Goal: Find specific page/section: Find specific page/section

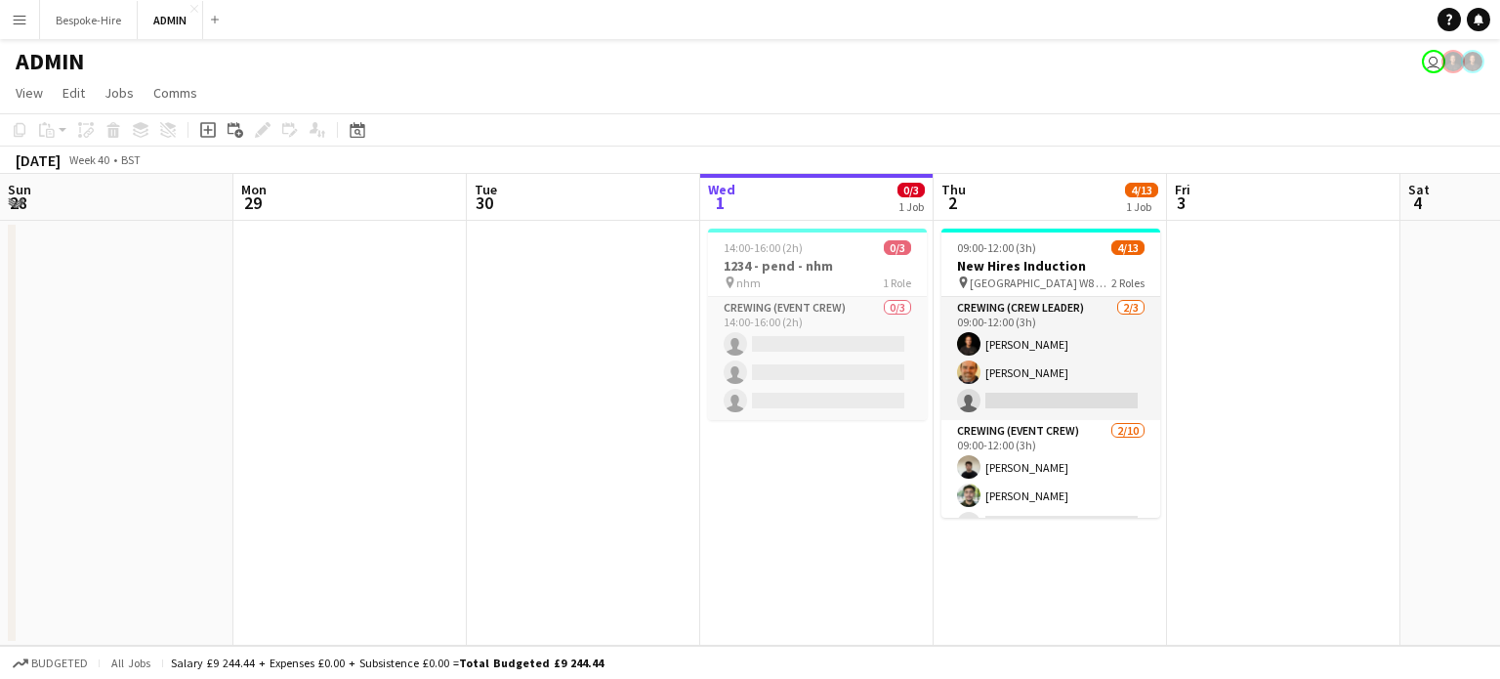
scroll to position [0, 466]
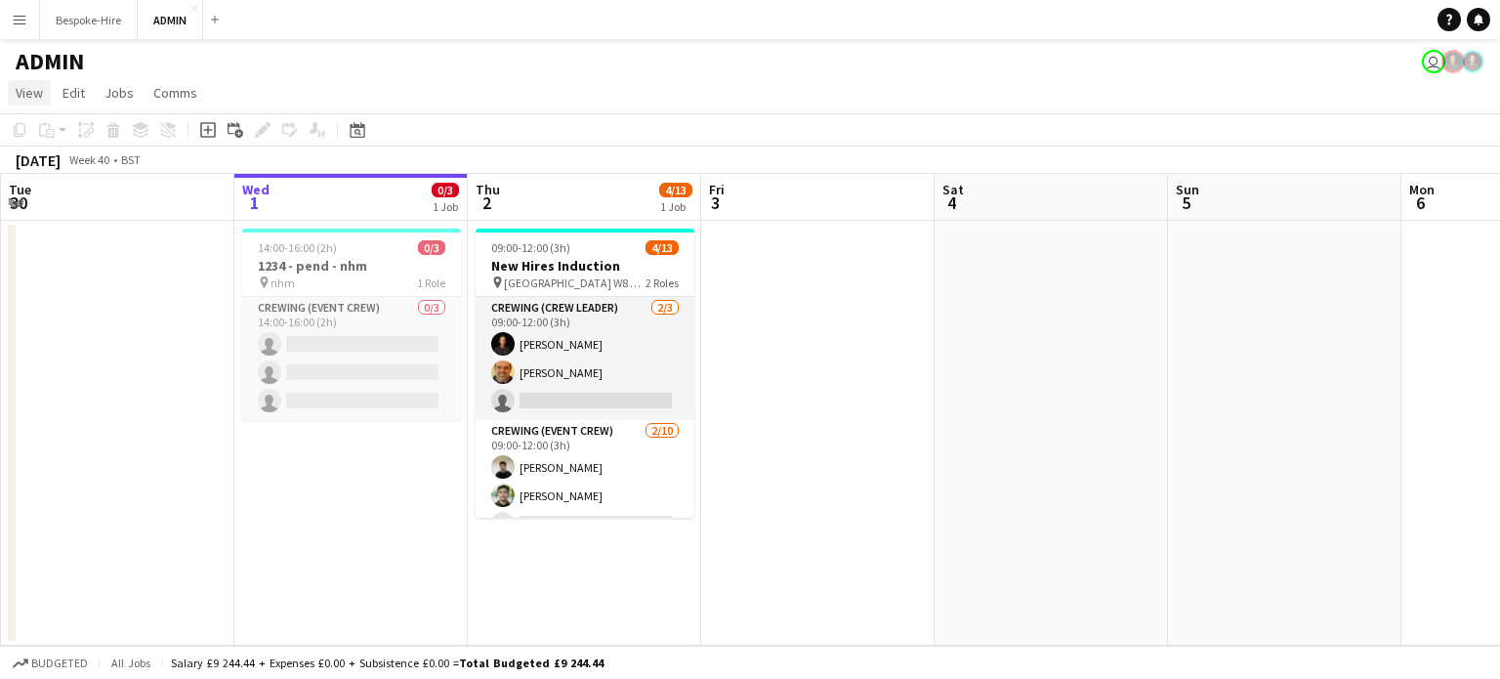
click at [40, 87] on span "View" at bounding box center [29, 93] width 27 height 18
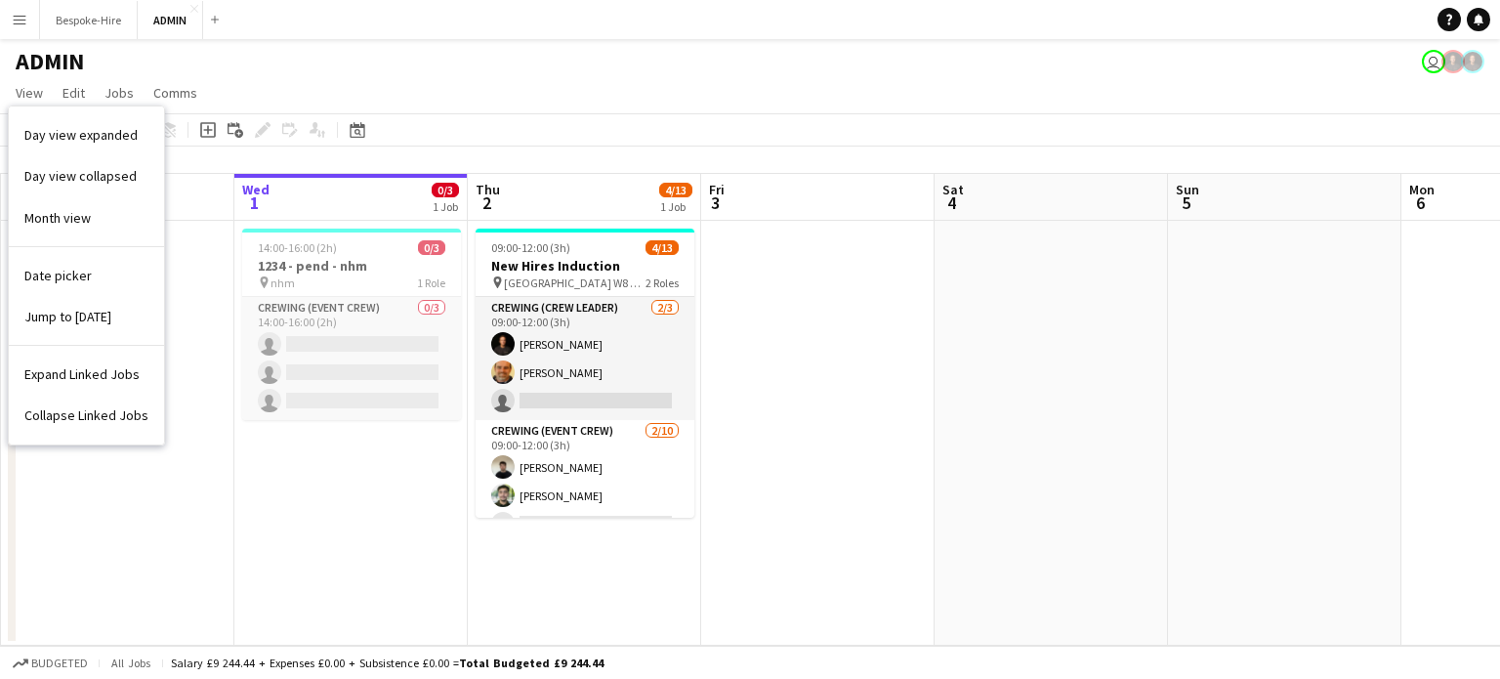
click at [32, 21] on button "Menu" at bounding box center [19, 19] width 39 height 39
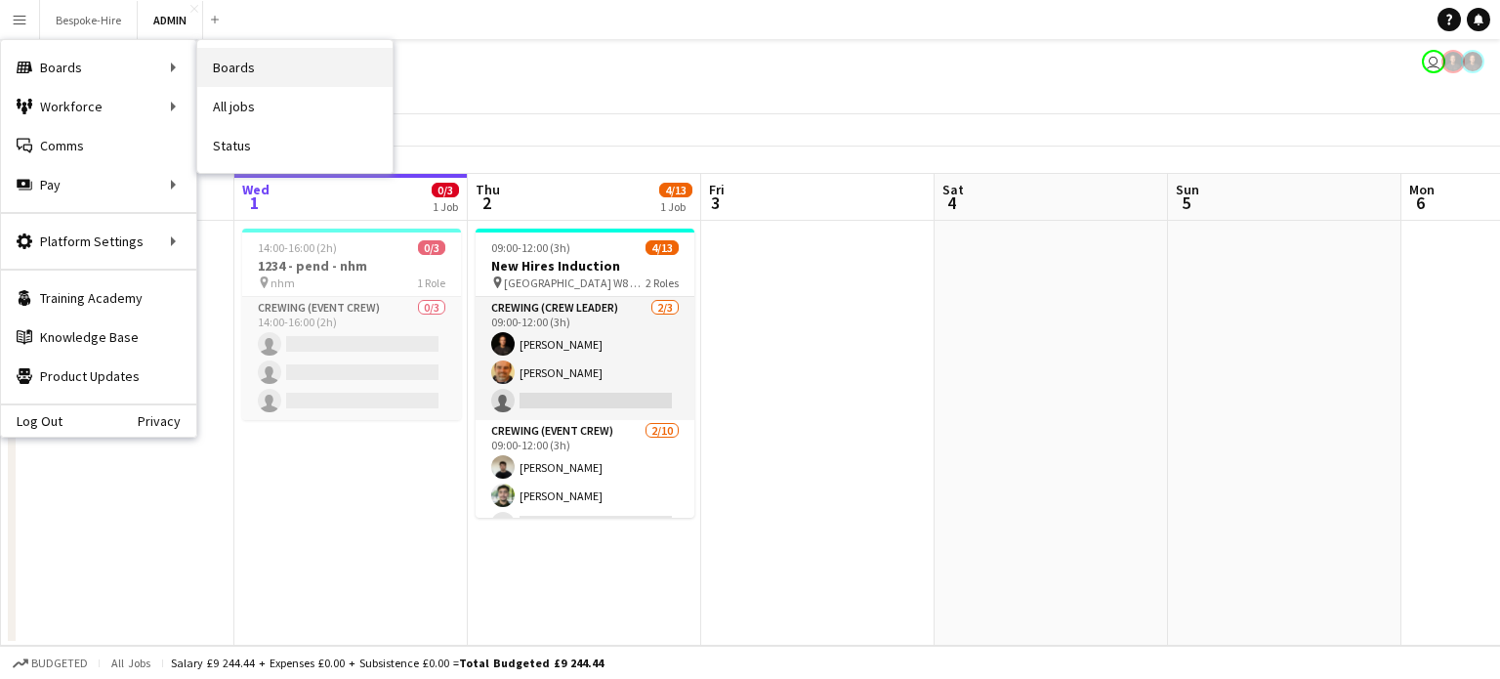
click at [235, 71] on link "Boards" at bounding box center [294, 67] width 195 height 39
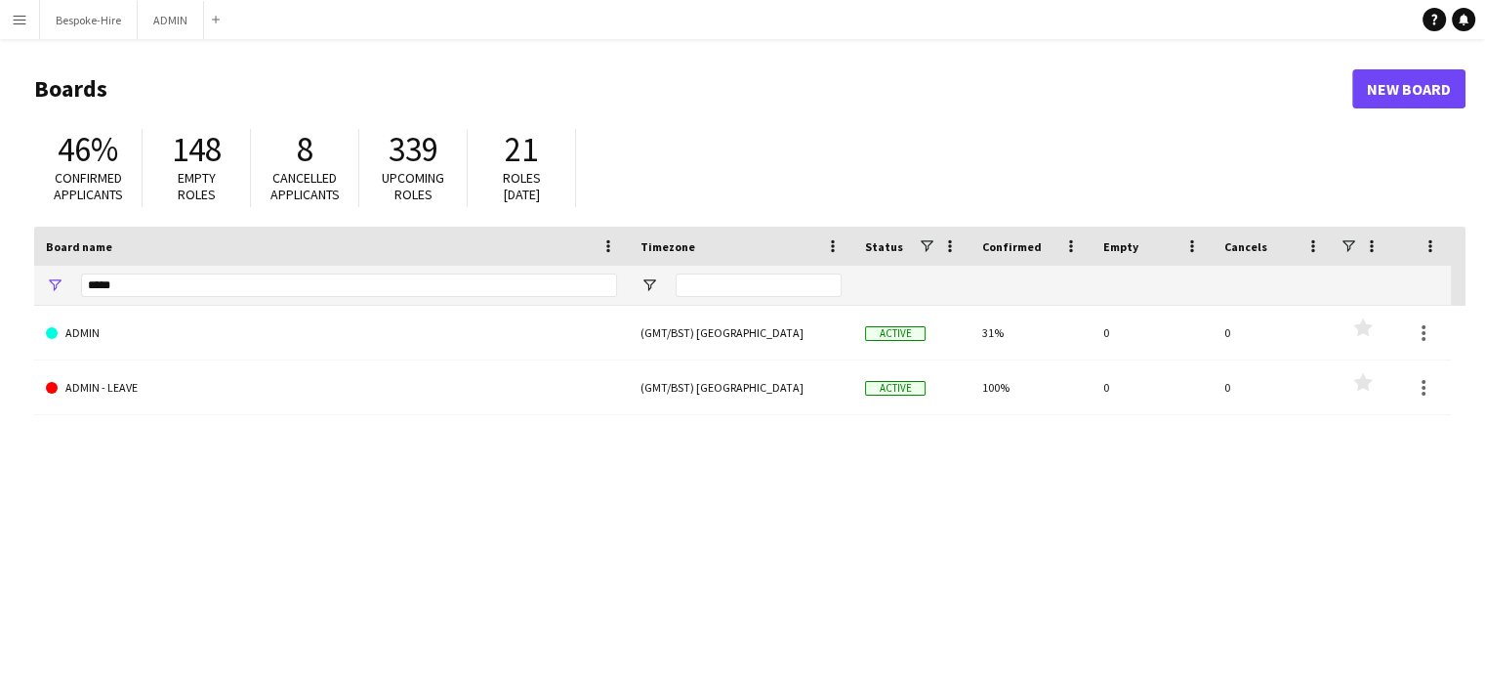
click at [20, 21] on app-icon "Menu" at bounding box center [20, 20] width 16 height 16
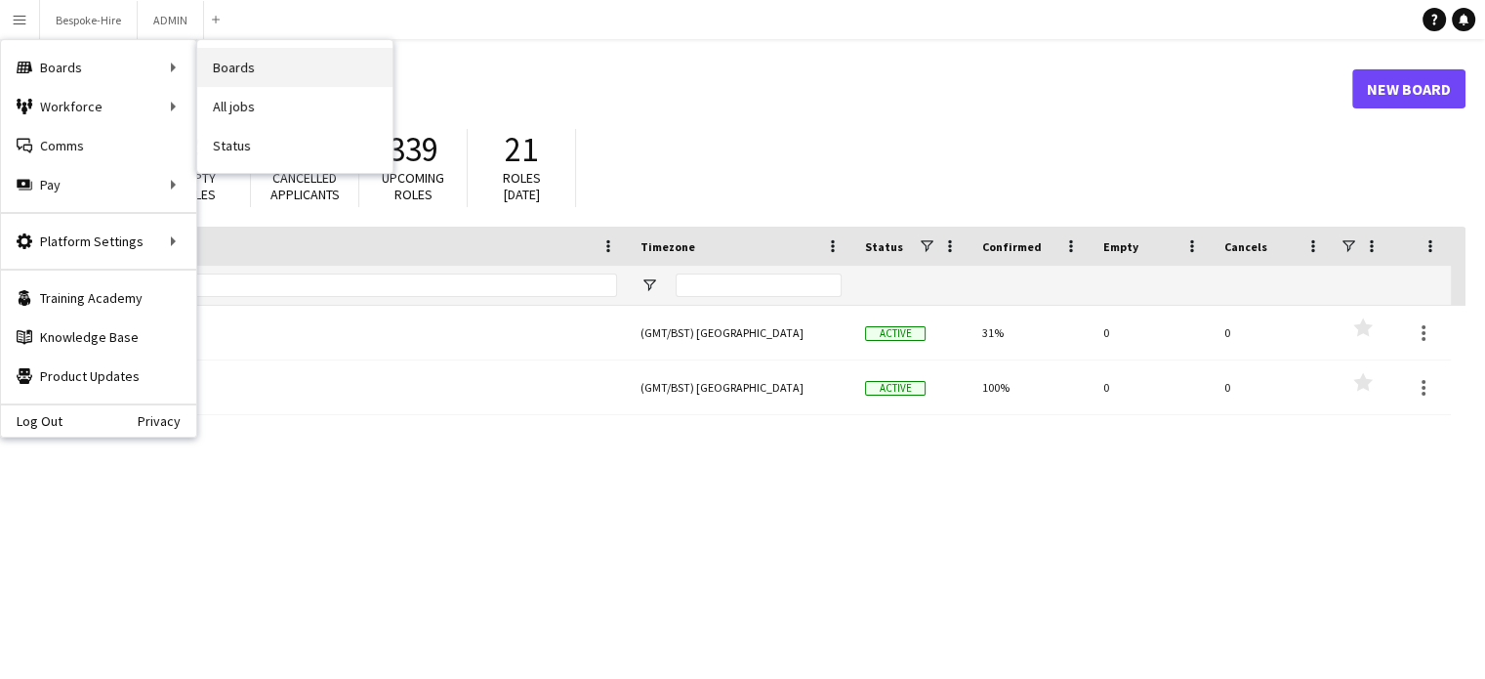
click at [254, 55] on link "Boards" at bounding box center [294, 67] width 195 height 39
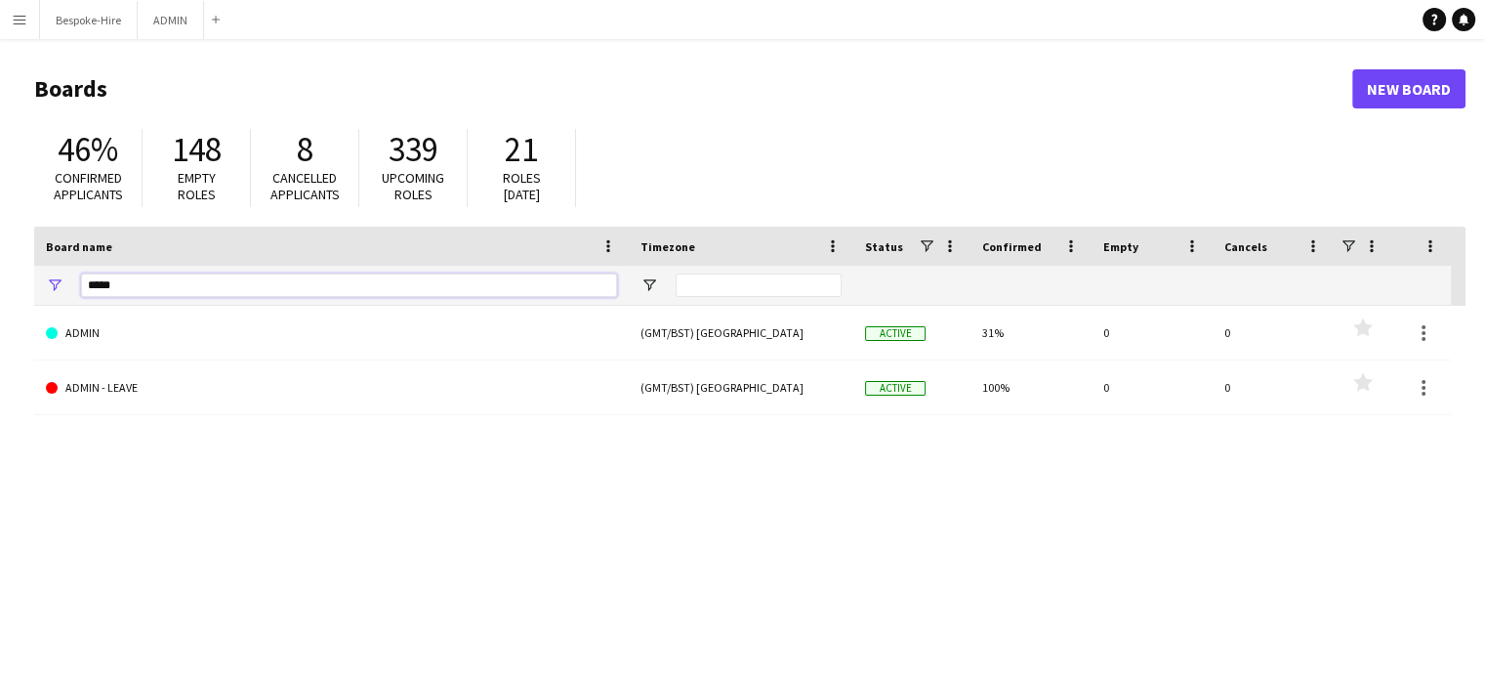
click at [129, 288] on input "*****" at bounding box center [349, 284] width 536 height 23
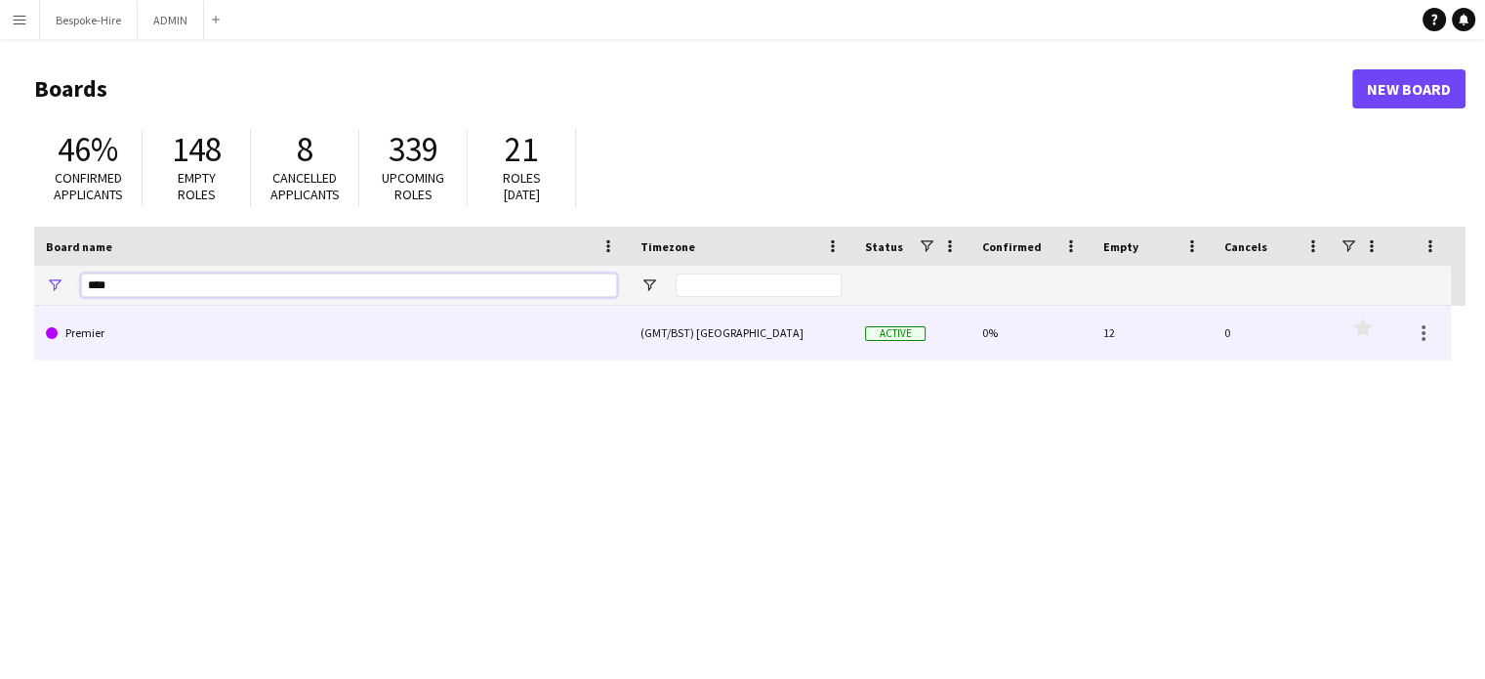
type input "****"
click at [121, 326] on link "Premier" at bounding box center [331, 333] width 571 height 55
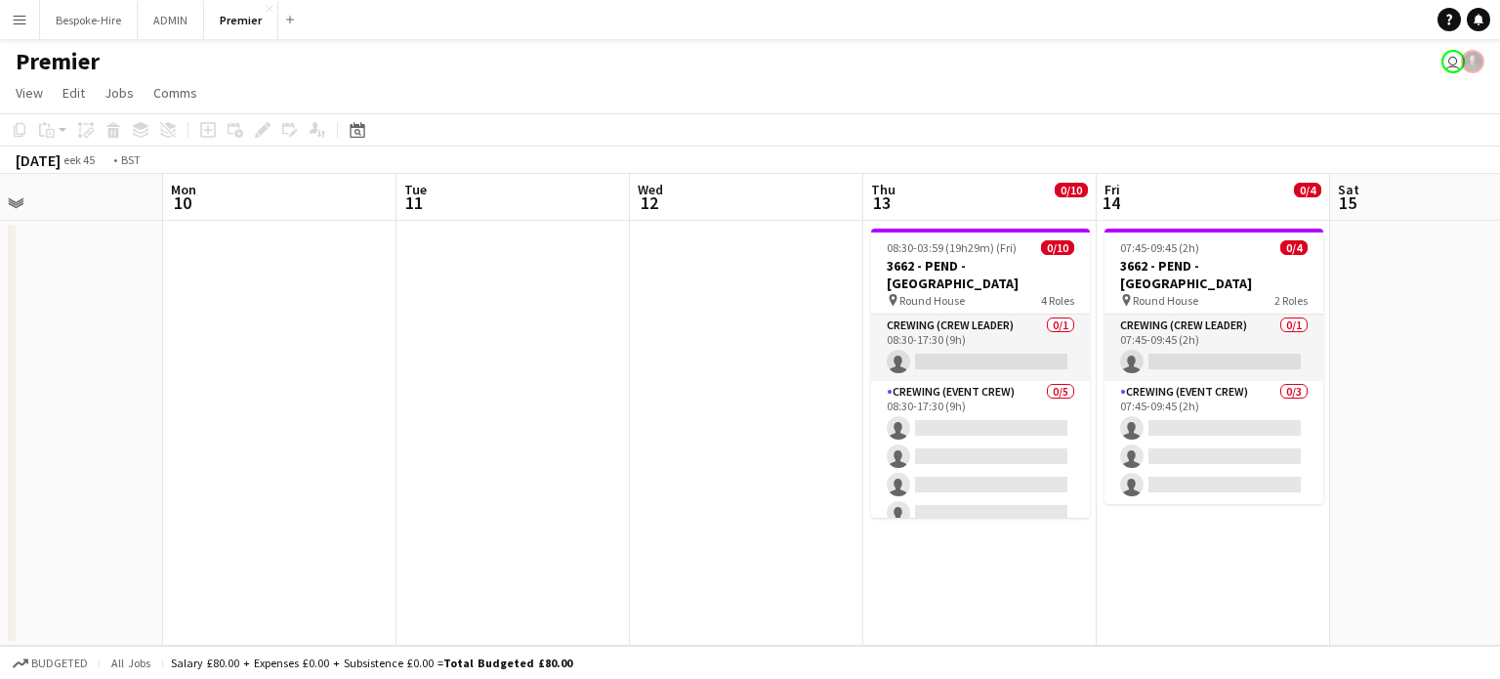
scroll to position [0, 540]
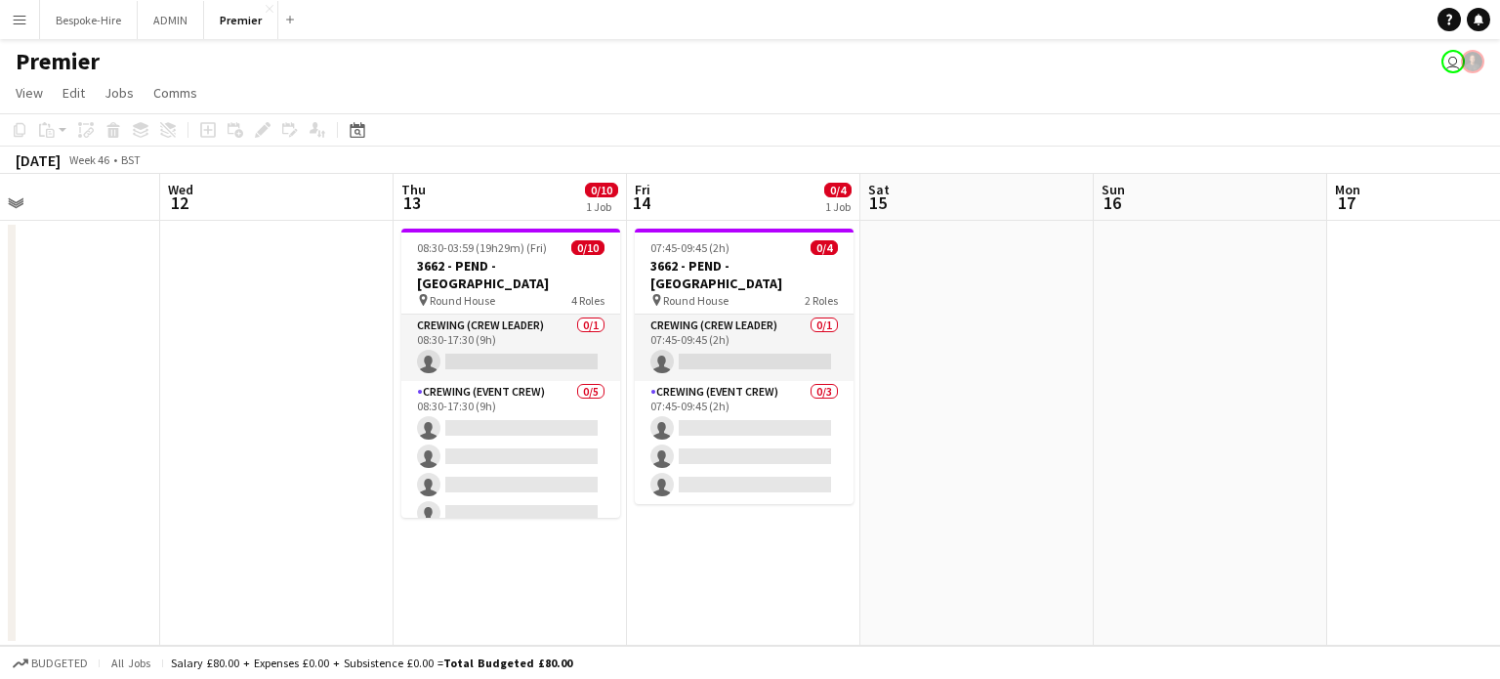
click at [529, 198] on app-board-header-date "Thu 13 0/10 1 Job" at bounding box center [509, 197] width 233 height 47
